Goal: Navigation & Orientation: Find specific page/section

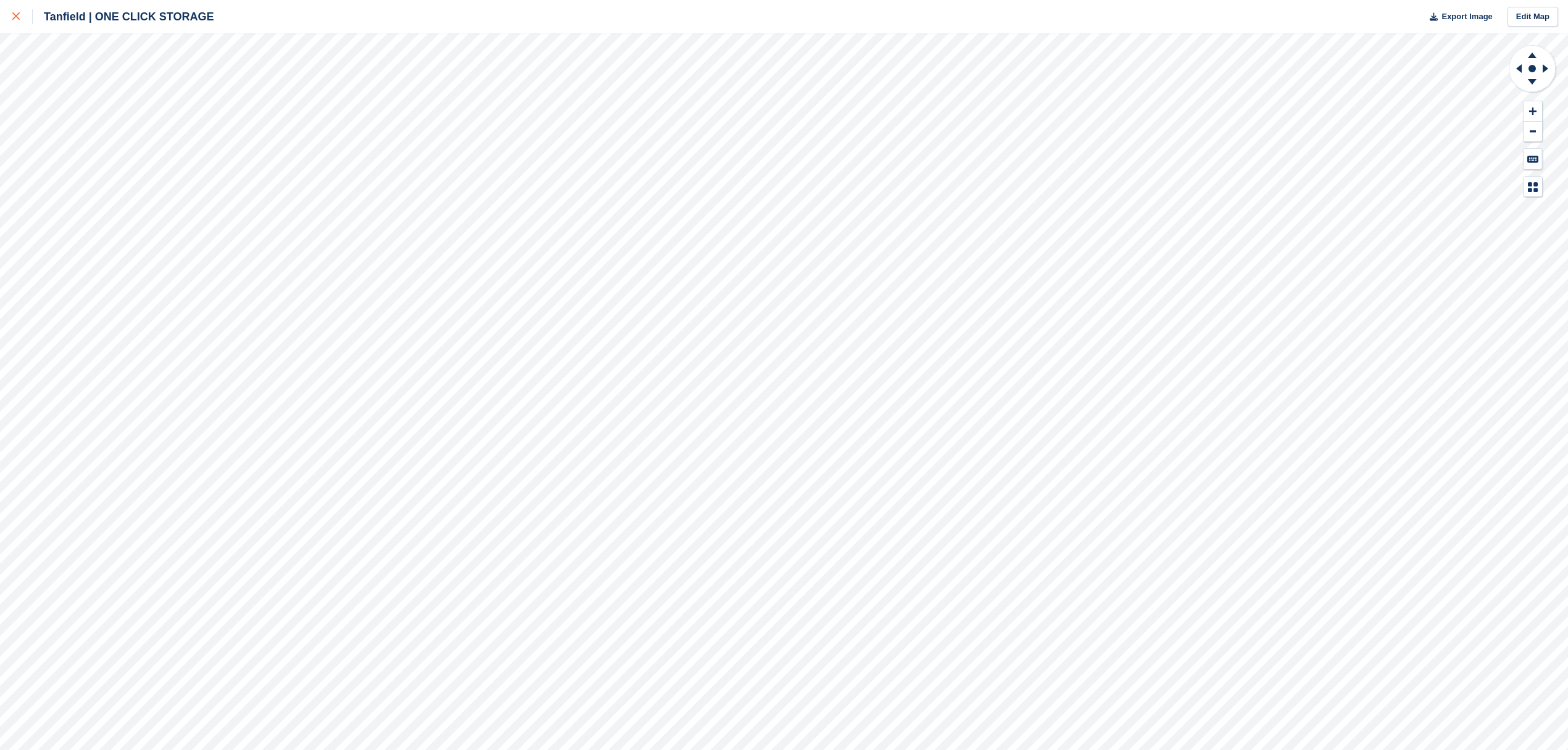
click at [11, 17] on link at bounding box center [16, 16] width 33 height 33
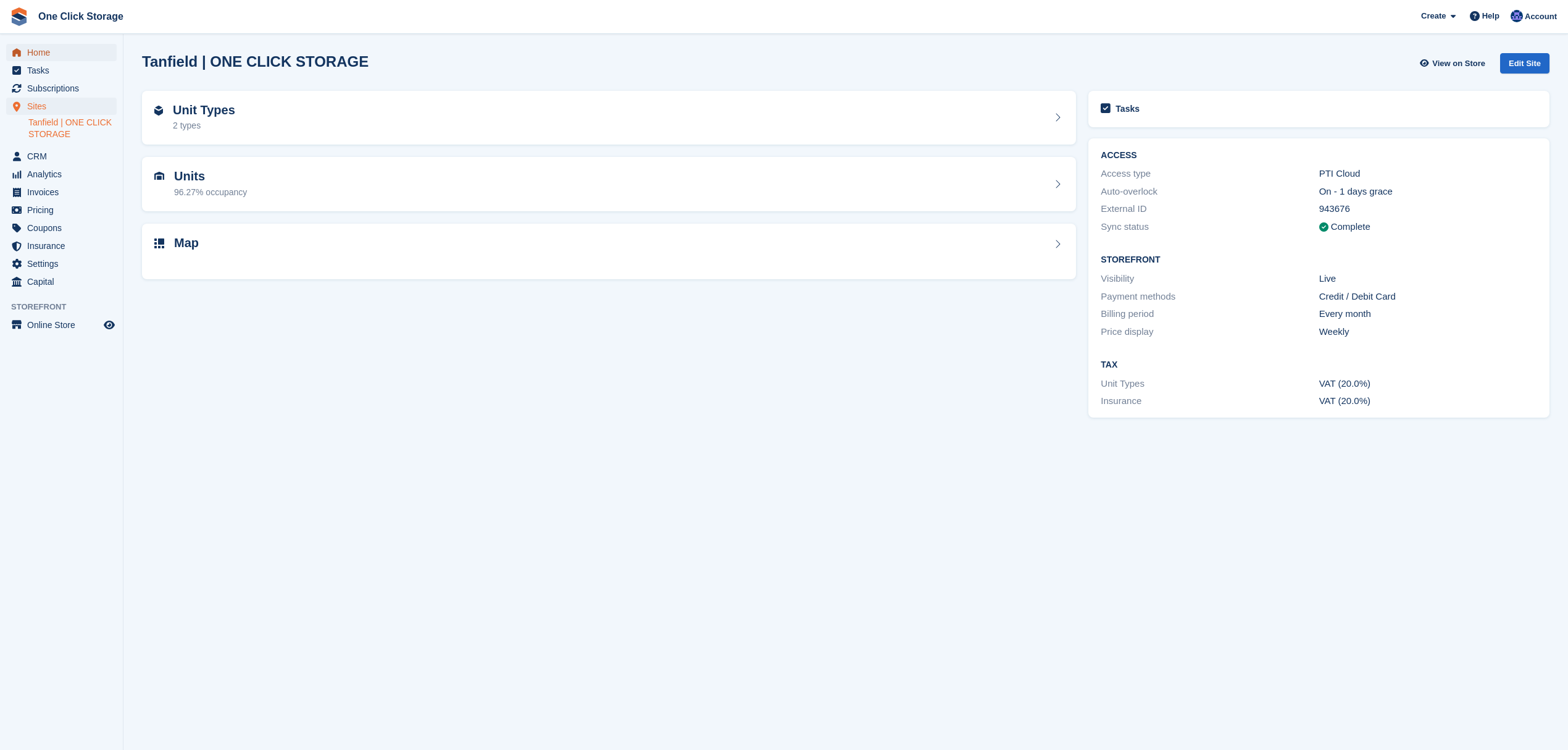
click at [60, 54] on span "Home" at bounding box center [64, 53] width 74 height 17
